Goal: Information Seeking & Learning: Understand process/instructions

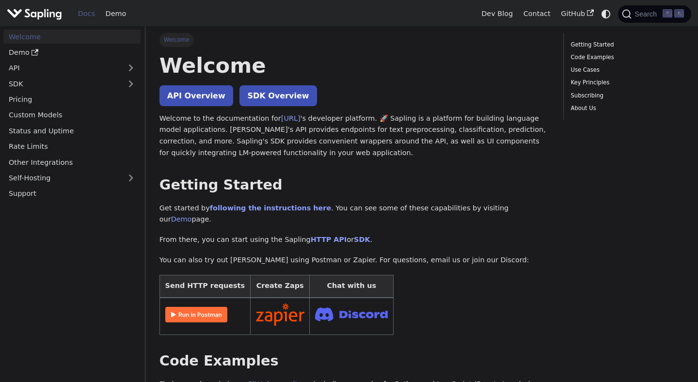
click at [415, 207] on p "Get started by following the instructions here . You can see some of these capa…" at bounding box center [355, 214] width 390 height 23
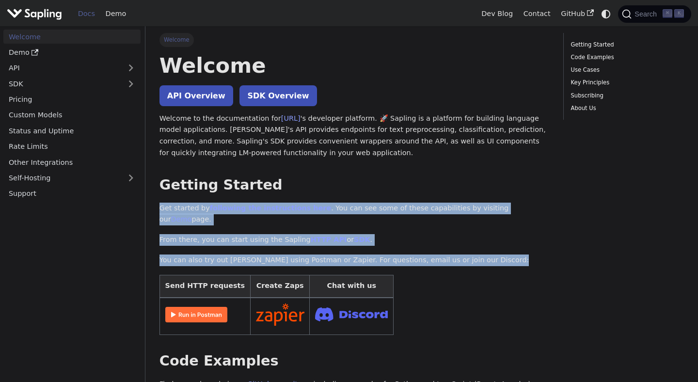
drag, startPoint x: 415, startPoint y: 207, endPoint x: 416, endPoint y: 249, distance: 42.2
click at [416, 255] on p "You can also try out [PERSON_NAME] using Postman or Zapier. For questions, emai…" at bounding box center [355, 261] width 390 height 12
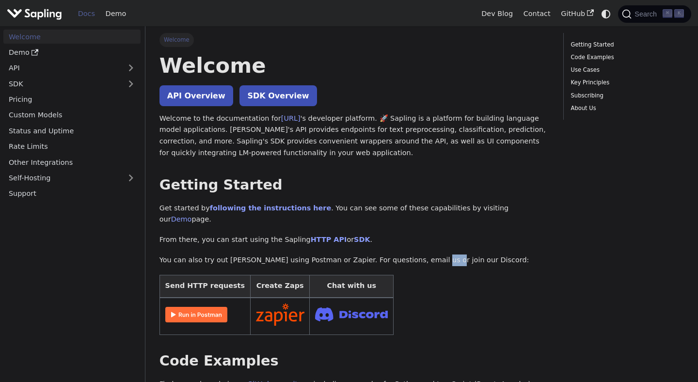
click at [416, 255] on p "You can also try out [PERSON_NAME] using Postman or Zapier. For questions, emai…" at bounding box center [355, 261] width 390 height 12
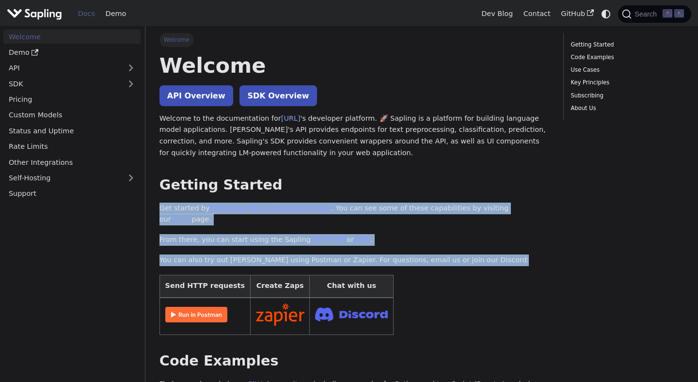
drag, startPoint x: 416, startPoint y: 249, endPoint x: 416, endPoint y: 202, distance: 46.5
click at [416, 203] on p "Get started by following the instructions here . You can see some of these capa…" at bounding box center [355, 214] width 390 height 23
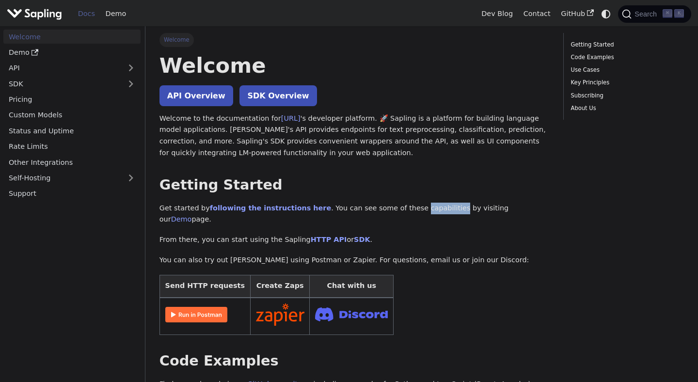
click at [416, 203] on p "Get started by following the instructions here . You can see some of these capa…" at bounding box center [355, 214] width 390 height 23
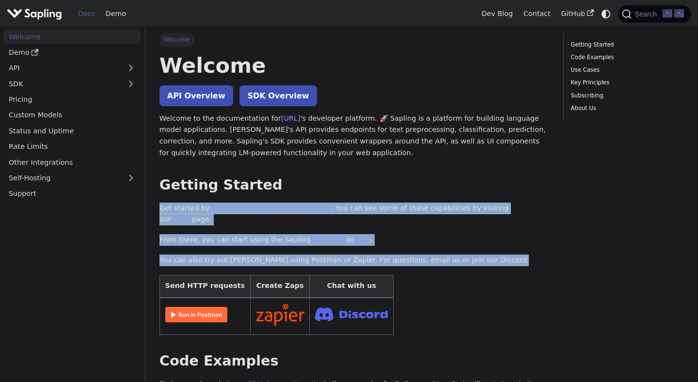
drag, startPoint x: 416, startPoint y: 202, endPoint x: 416, endPoint y: 245, distance: 42.7
click at [416, 255] on p "You can also try out [PERSON_NAME] using Postman or Zapier. For questions, emai…" at bounding box center [355, 261] width 390 height 12
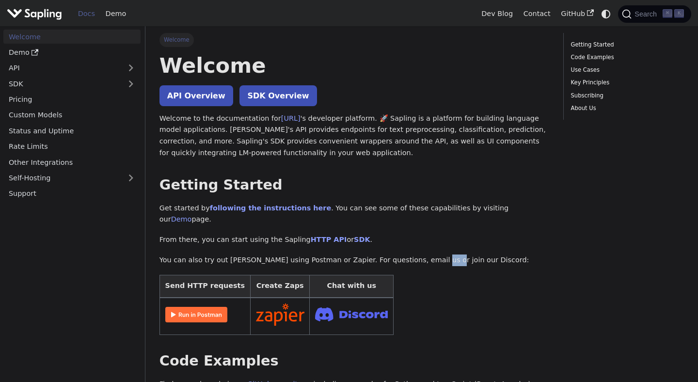
click at [416, 255] on p "You can also try out [PERSON_NAME] using Postman or Zapier. For questions, emai…" at bounding box center [355, 261] width 390 height 12
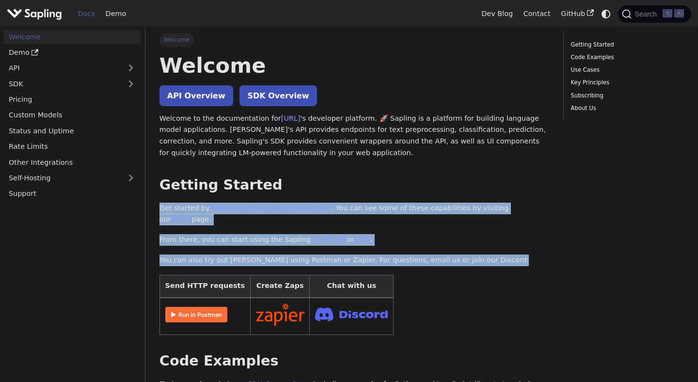
drag, startPoint x: 416, startPoint y: 245, endPoint x: 416, endPoint y: 207, distance: 37.8
click at [416, 207] on p "Get started by following the instructions here . You can see some of these capa…" at bounding box center [355, 214] width 390 height 23
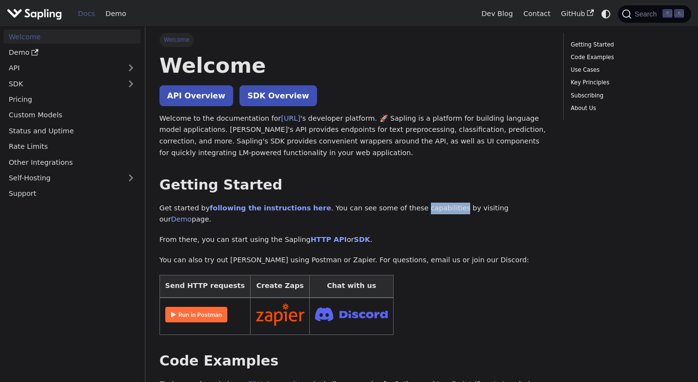
click at [416, 207] on p "Get started by following the instructions here . You can see some of these capa…" at bounding box center [355, 214] width 390 height 23
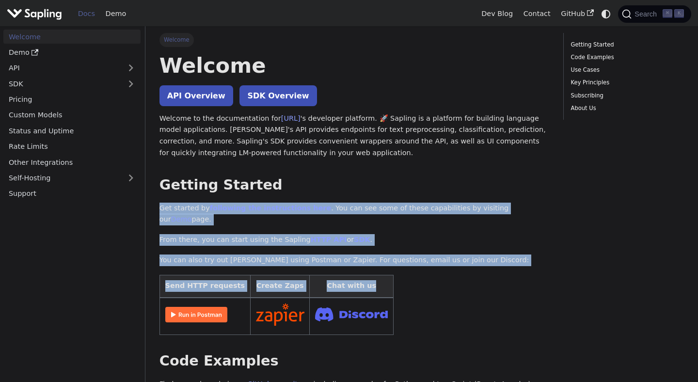
drag, startPoint x: 416, startPoint y: 207, endPoint x: 416, endPoint y: 256, distance: 49.0
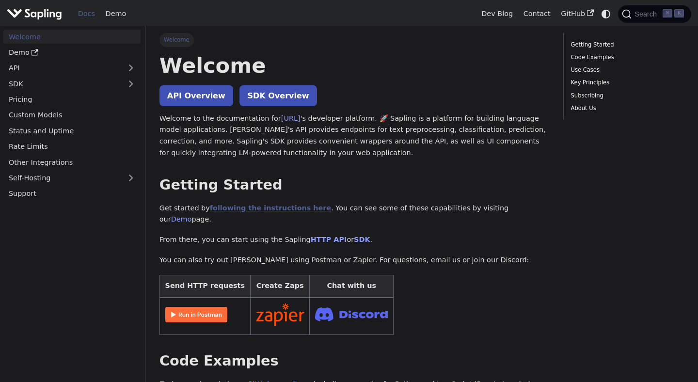
click at [269, 206] on link "following the instructions here" at bounding box center [270, 208] width 121 height 8
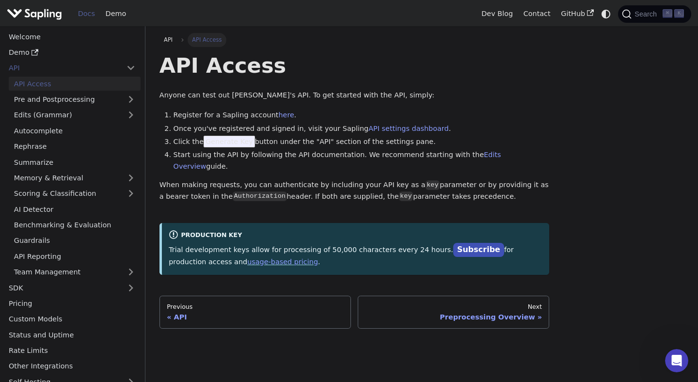
click at [32, 16] on img "Main" at bounding box center [34, 14] width 55 height 14
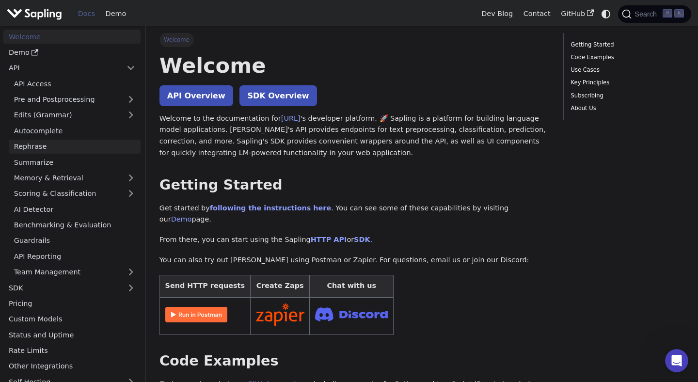
click at [112, 151] on link "Rephrase" at bounding box center [75, 147] width 132 height 14
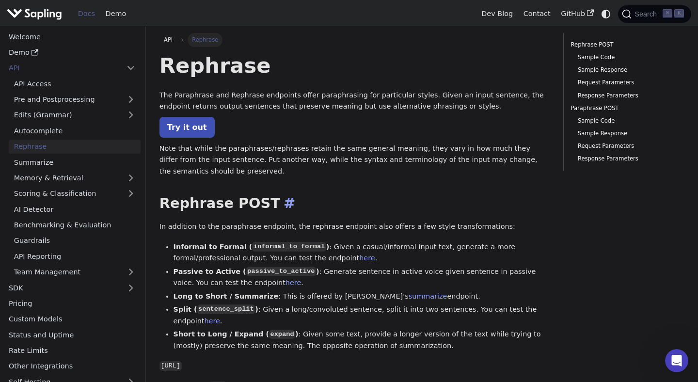
click at [314, 206] on h2 "Rephrase POST ​" at bounding box center [355, 203] width 390 height 17
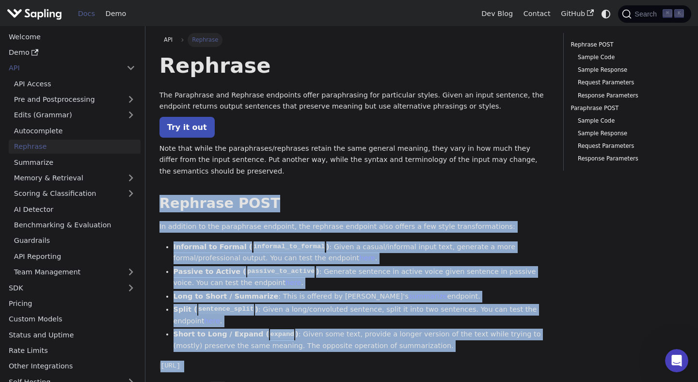
drag, startPoint x: 314, startPoint y: 206, endPoint x: 395, endPoint y: 353, distance: 167.9
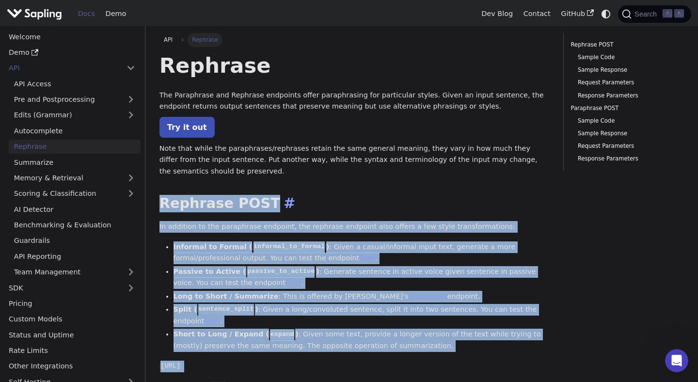
drag, startPoint x: 395, startPoint y: 353, endPoint x: 389, endPoint y: 199, distance: 154.8
click at [389, 199] on h2 "Rephrase POST ​" at bounding box center [355, 203] width 390 height 17
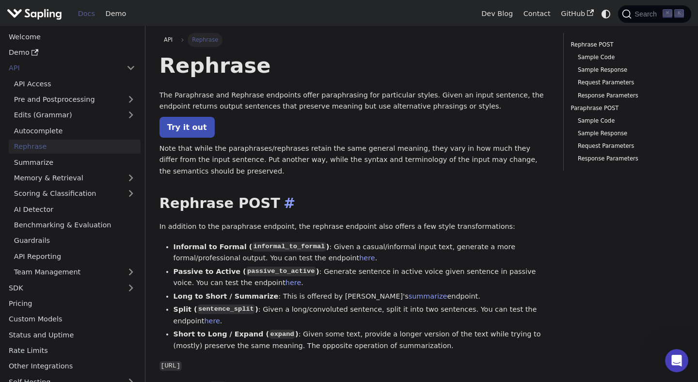
click at [389, 199] on h2 "Rephrase POST ​" at bounding box center [355, 203] width 390 height 17
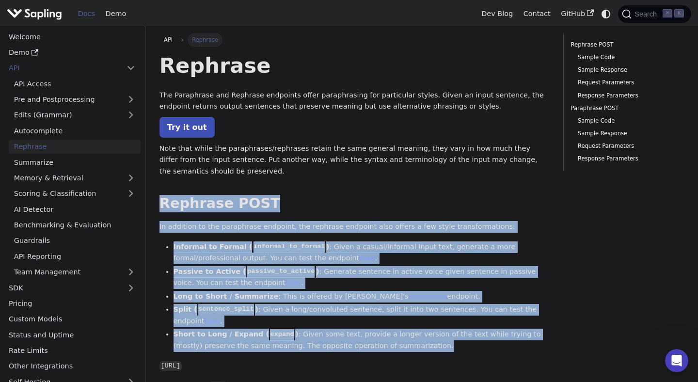
drag, startPoint x: 389, startPoint y: 199, endPoint x: 385, endPoint y: 342, distance: 143.1
click at [385, 342] on li "Short to Long / Expand ( expand ) : Given some text, provide a longer version o…" at bounding box center [362, 340] width 376 height 23
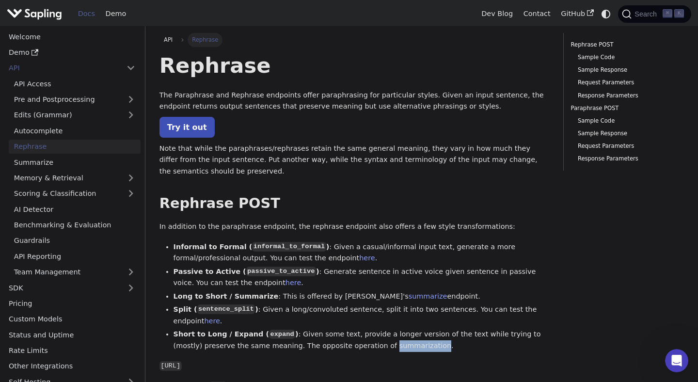
click at [385, 342] on li "Short to Long / Expand ( expand ) : Given some text, provide a longer version o…" at bounding box center [362, 340] width 376 height 23
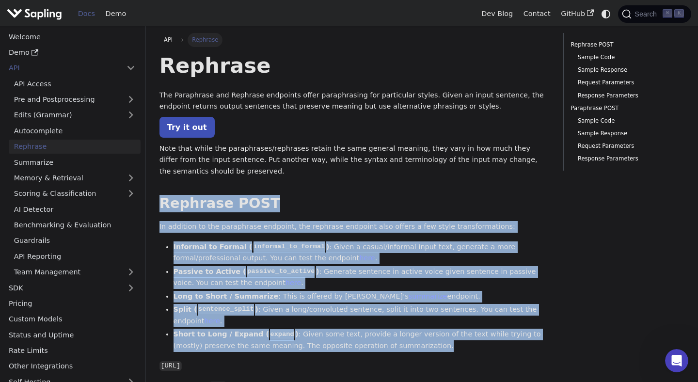
drag, startPoint x: 385, startPoint y: 342, endPoint x: 388, endPoint y: 191, distance: 151.3
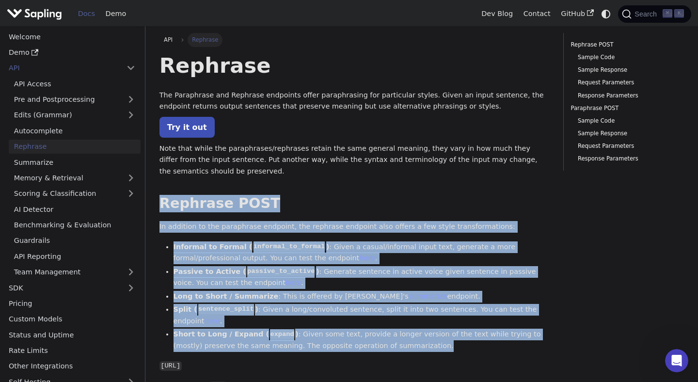
drag, startPoint x: 388, startPoint y: 191, endPoint x: 381, endPoint y: 340, distance: 149.5
click at [381, 340] on li "Short to Long / Expand ( expand ) : Given some text, provide a longer version o…" at bounding box center [362, 340] width 376 height 23
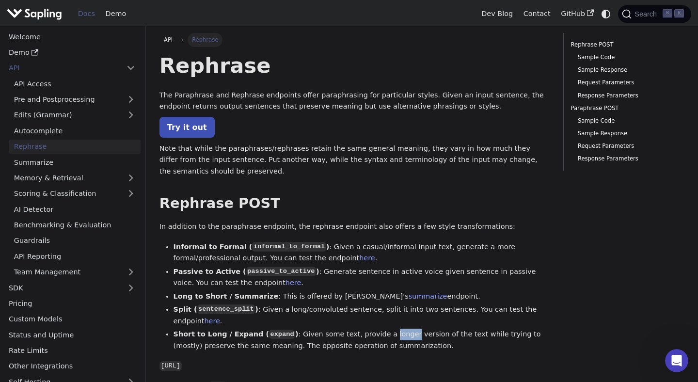
click at [381, 340] on li "Short to Long / Expand ( expand ) : Given some text, provide a longer version o…" at bounding box center [362, 340] width 376 height 23
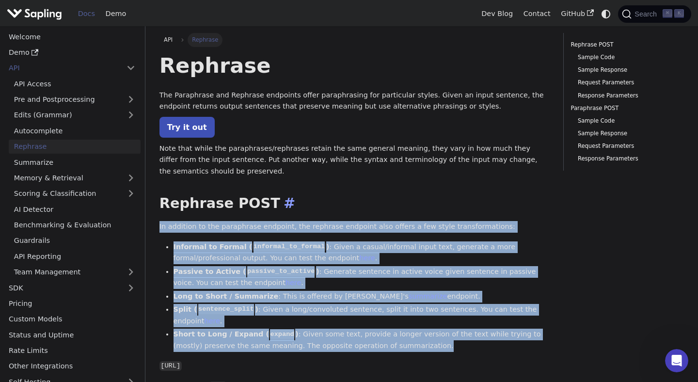
drag, startPoint x: 381, startPoint y: 340, endPoint x: 370, endPoint y: 210, distance: 130.3
click at [370, 210] on h2 "Rephrase POST ​" at bounding box center [355, 203] width 390 height 17
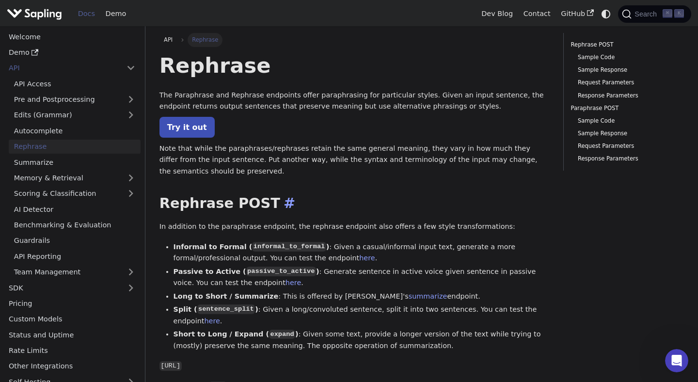
click at [370, 210] on h2 "Rephrase POST ​" at bounding box center [355, 203] width 390 height 17
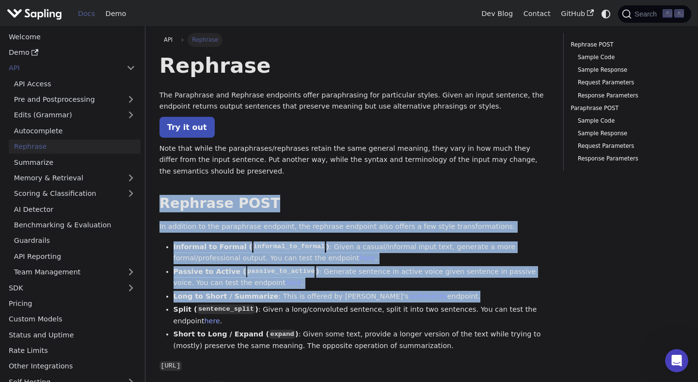
drag, startPoint x: 370, startPoint y: 210, endPoint x: 372, endPoint y: 313, distance: 102.8
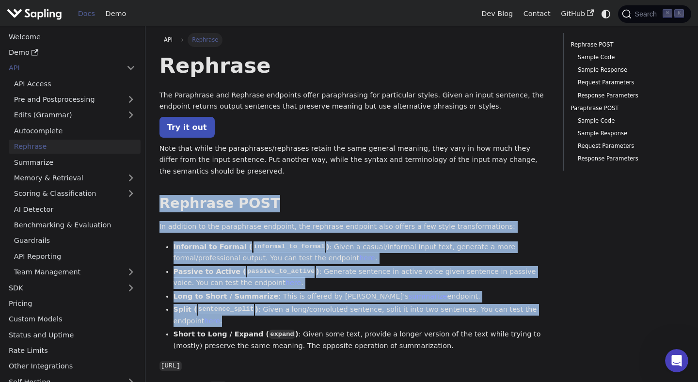
click at [372, 313] on li "Split ( sentence_split ) : Given a long/convoluted sentence, split it into two …" at bounding box center [362, 315] width 376 height 23
